Goal: Check status: Check status

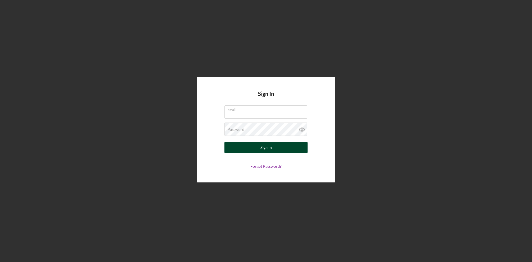
type input "[EMAIL_ADDRESS][DOMAIN_NAME]"
click at [250, 149] on button "Sign In" at bounding box center [265, 147] width 83 height 11
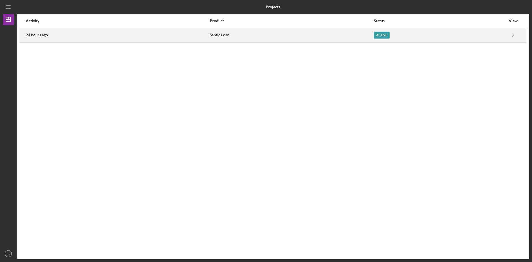
click at [265, 38] on div "Septic Loan" at bounding box center [291, 35] width 163 height 14
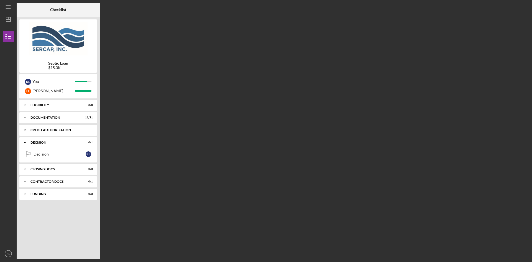
click at [24, 128] on icon "Icon/Expander" at bounding box center [24, 129] width 11 height 11
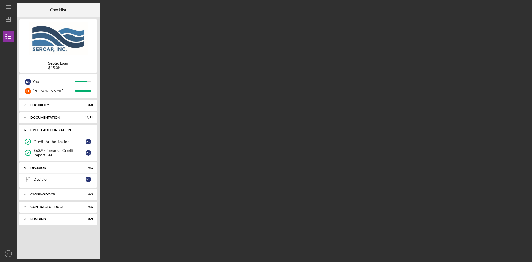
click at [24, 128] on icon "Icon/Expander" at bounding box center [24, 129] width 11 height 11
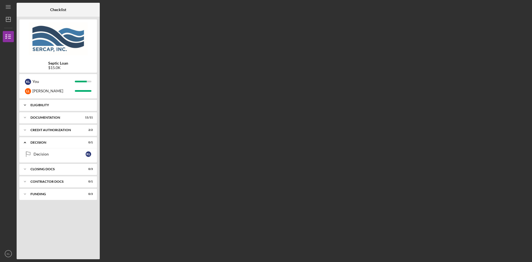
click at [25, 104] on icon "Icon/Expander" at bounding box center [24, 104] width 11 height 11
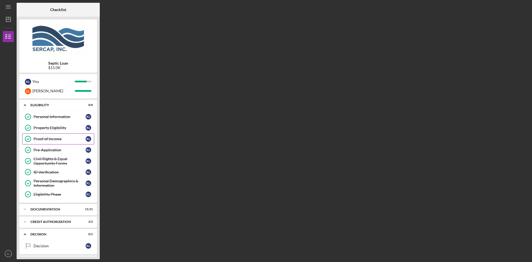
click at [40, 137] on div "Proof of Income" at bounding box center [60, 139] width 52 height 4
